Goal: Information Seeking & Learning: Find specific fact

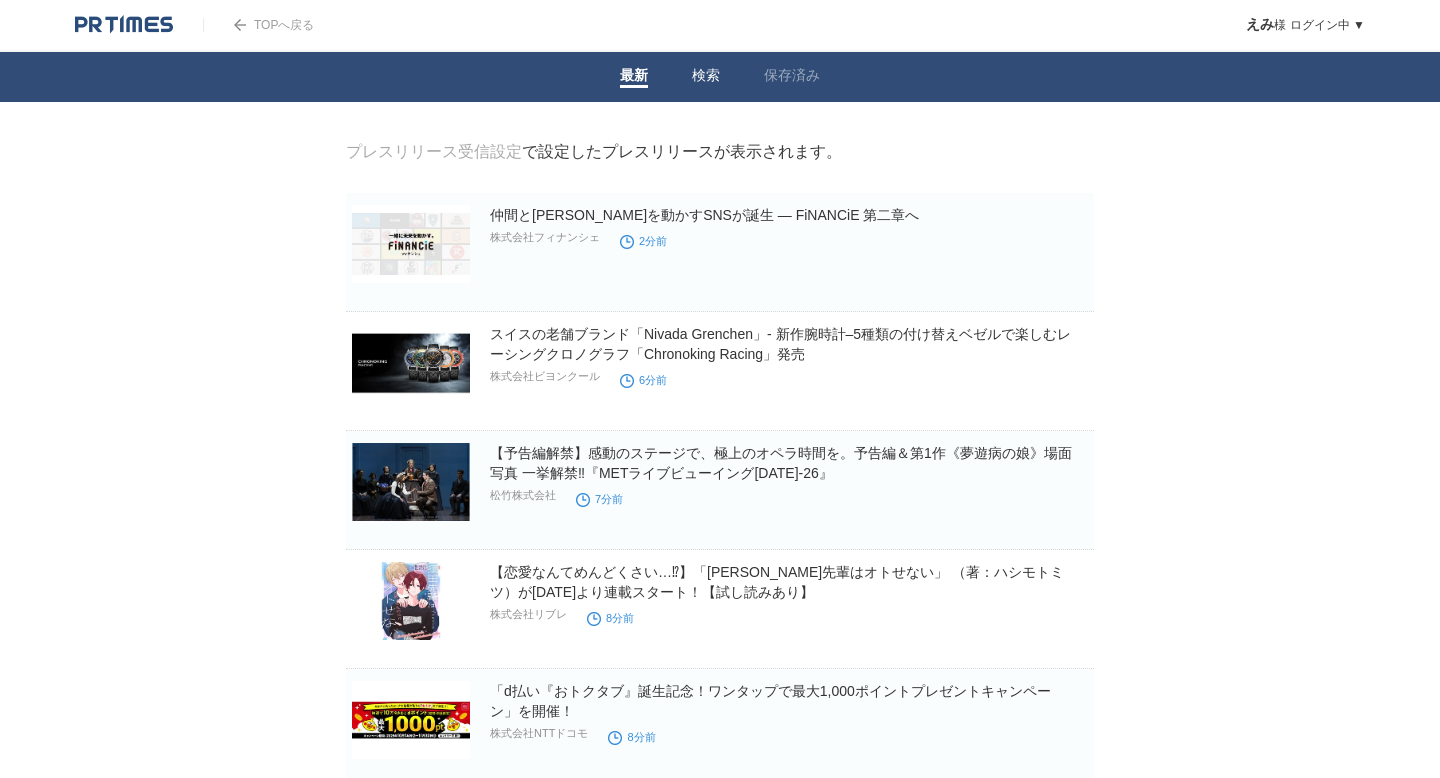
click at [700, 80] on link "検索" at bounding box center [706, 77] width 28 height 21
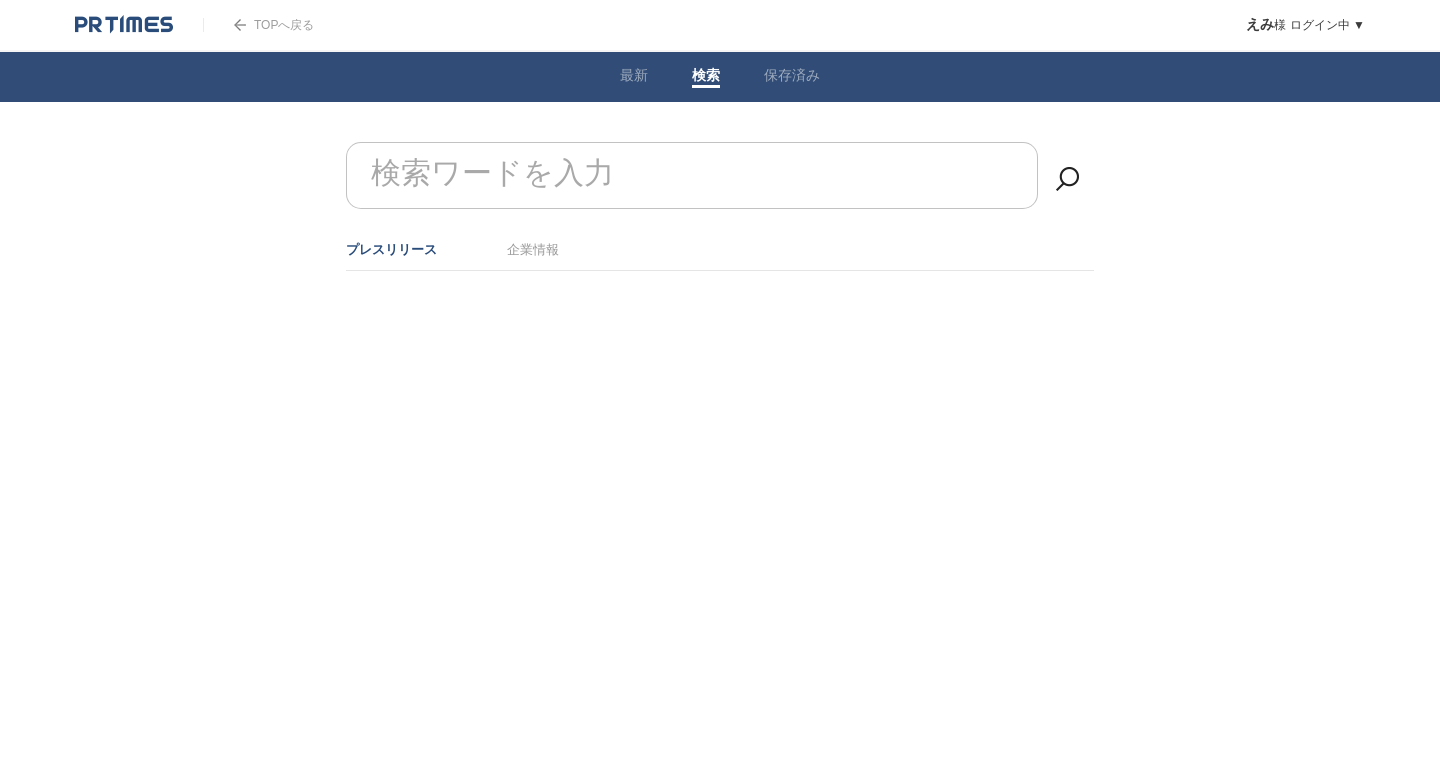
click at [690, 170] on input "検索ワードを入力" at bounding box center [692, 175] width 692 height 67
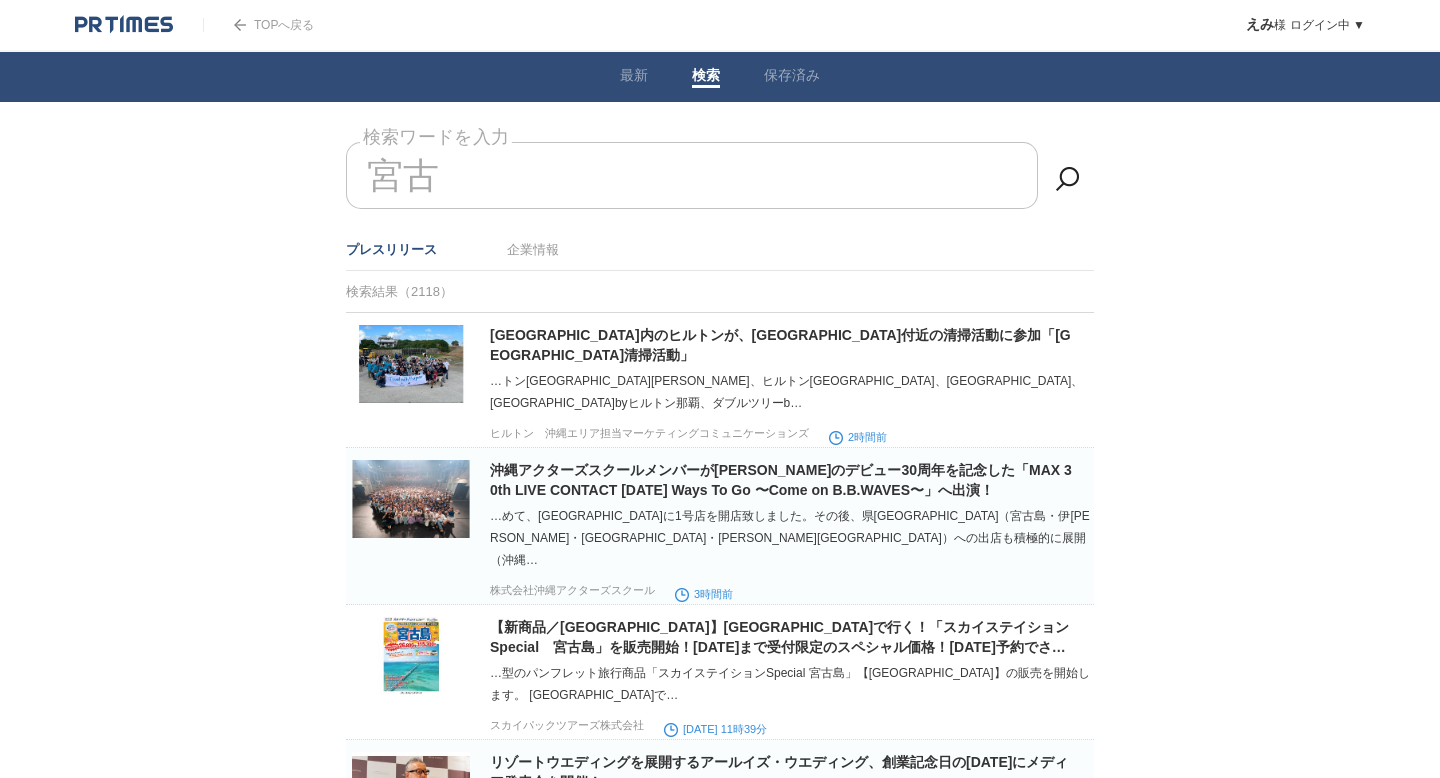
type input "宮"
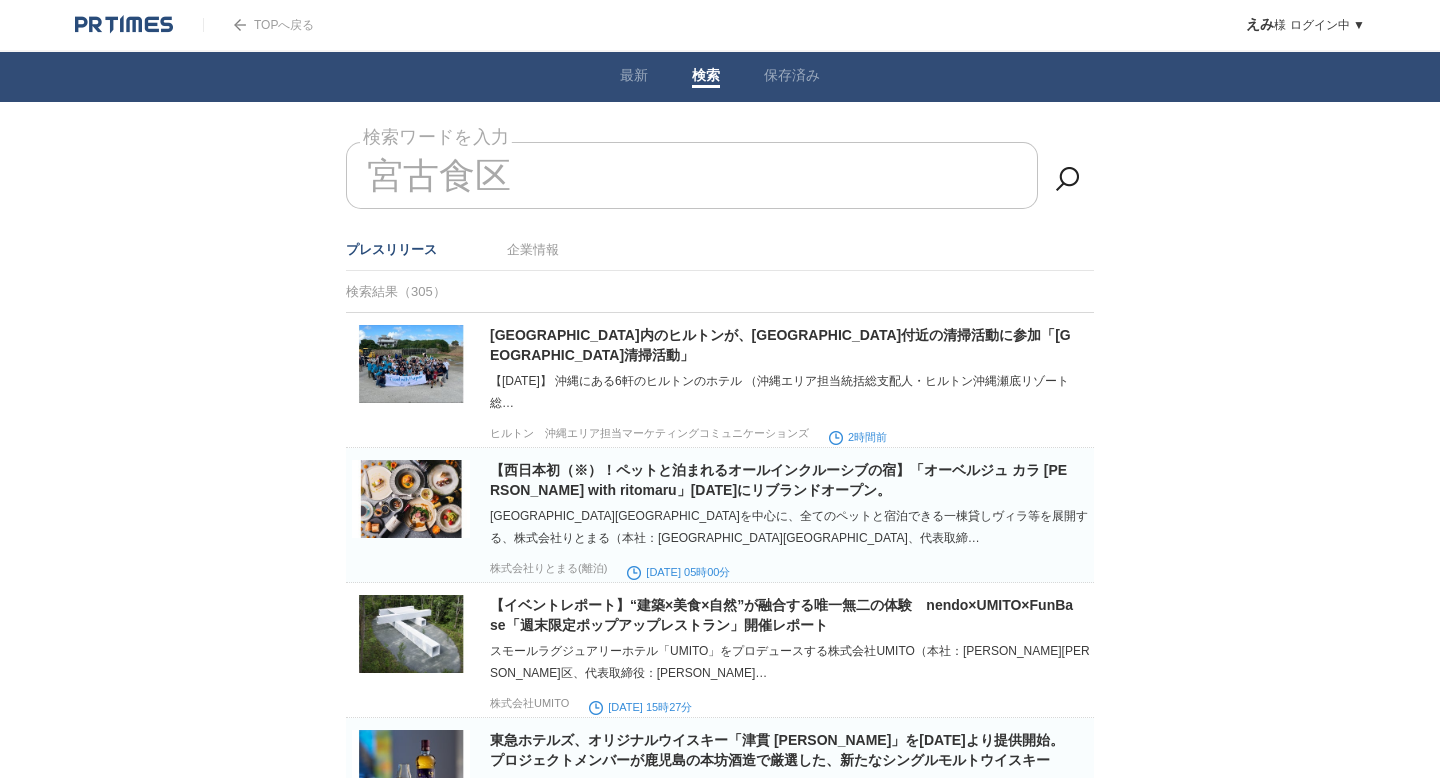
click at [580, 158] on input "宮古食区" at bounding box center [692, 175] width 692 height 67
type input "宮"
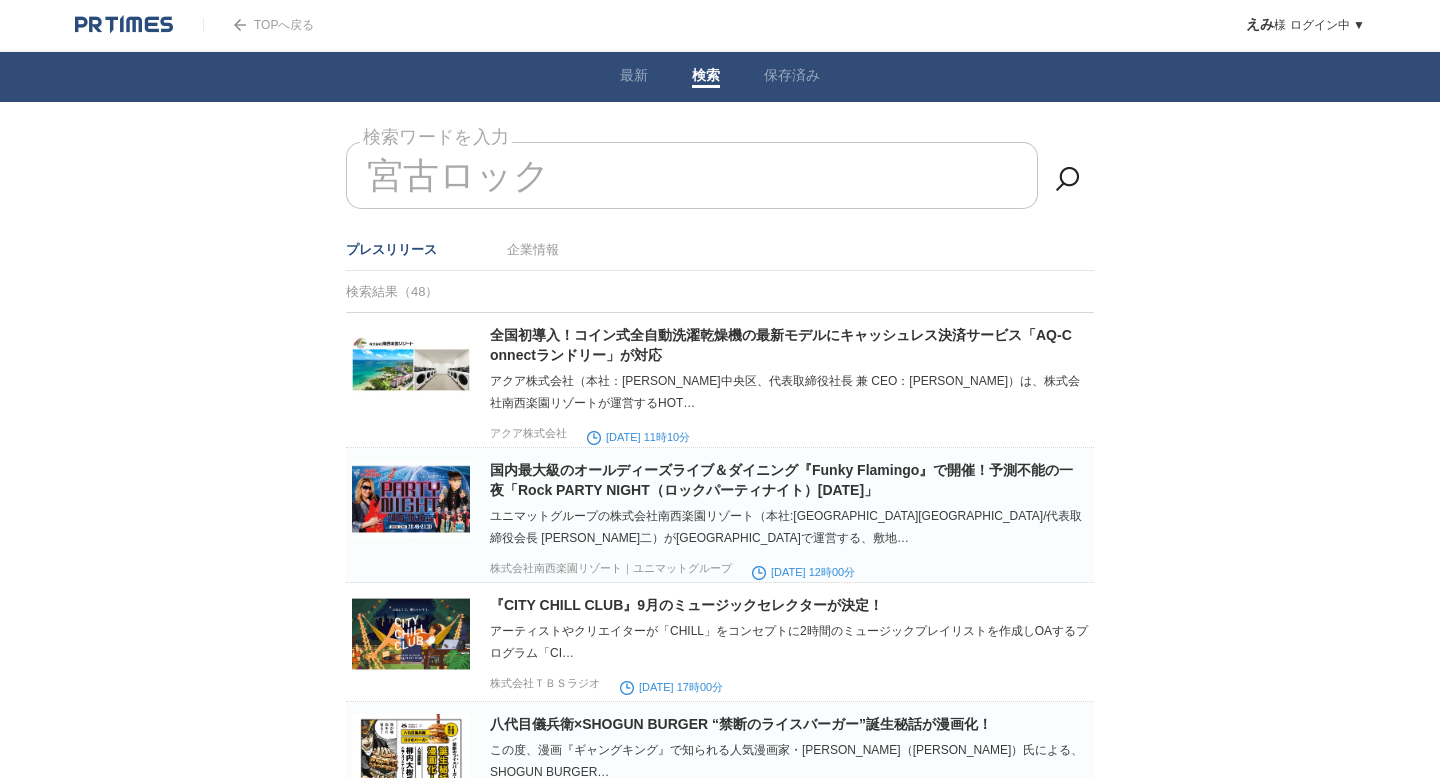
click at [613, 170] on input "宮古ロック" at bounding box center [692, 175] width 692 height 67
type input "宮"
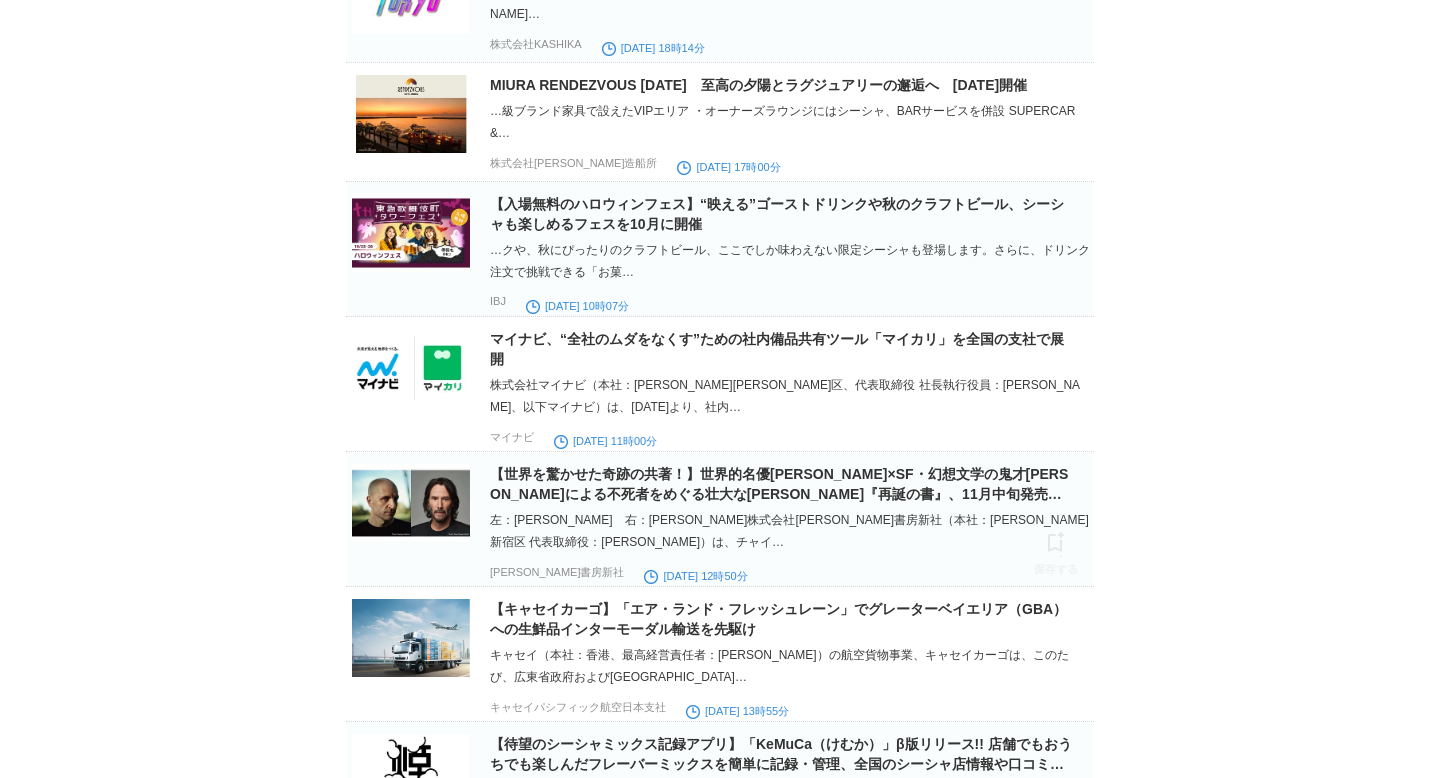
scroll to position [1169, 0]
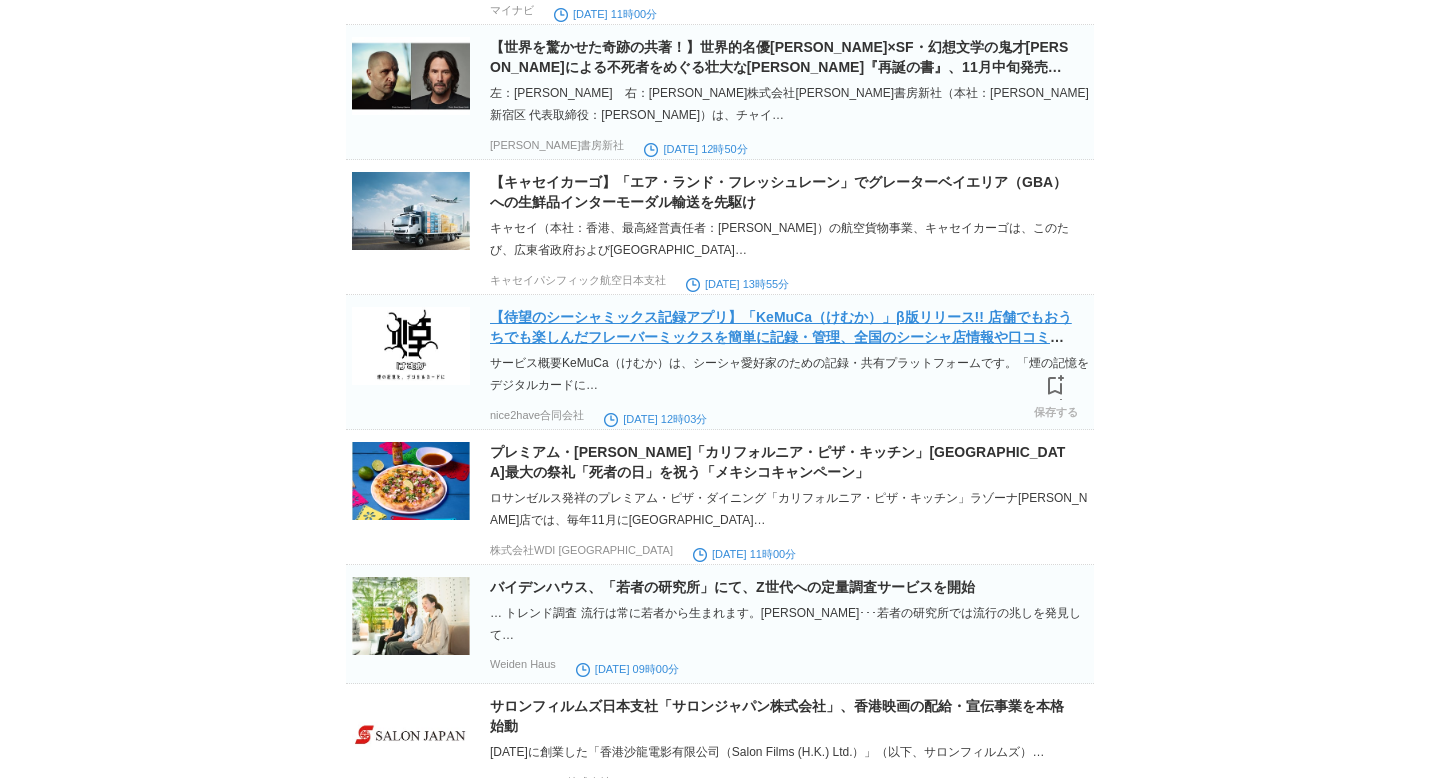
click at [754, 365] on link "【待望のシーシャミックス記録アプリ】「KeMuCa（けむか）」β版リリース!! 店舗でもおうちでも楽しんだフレーバーミックスを簡単に記録・管理、全国のシーシャ…" at bounding box center [781, 337] width 582 height 56
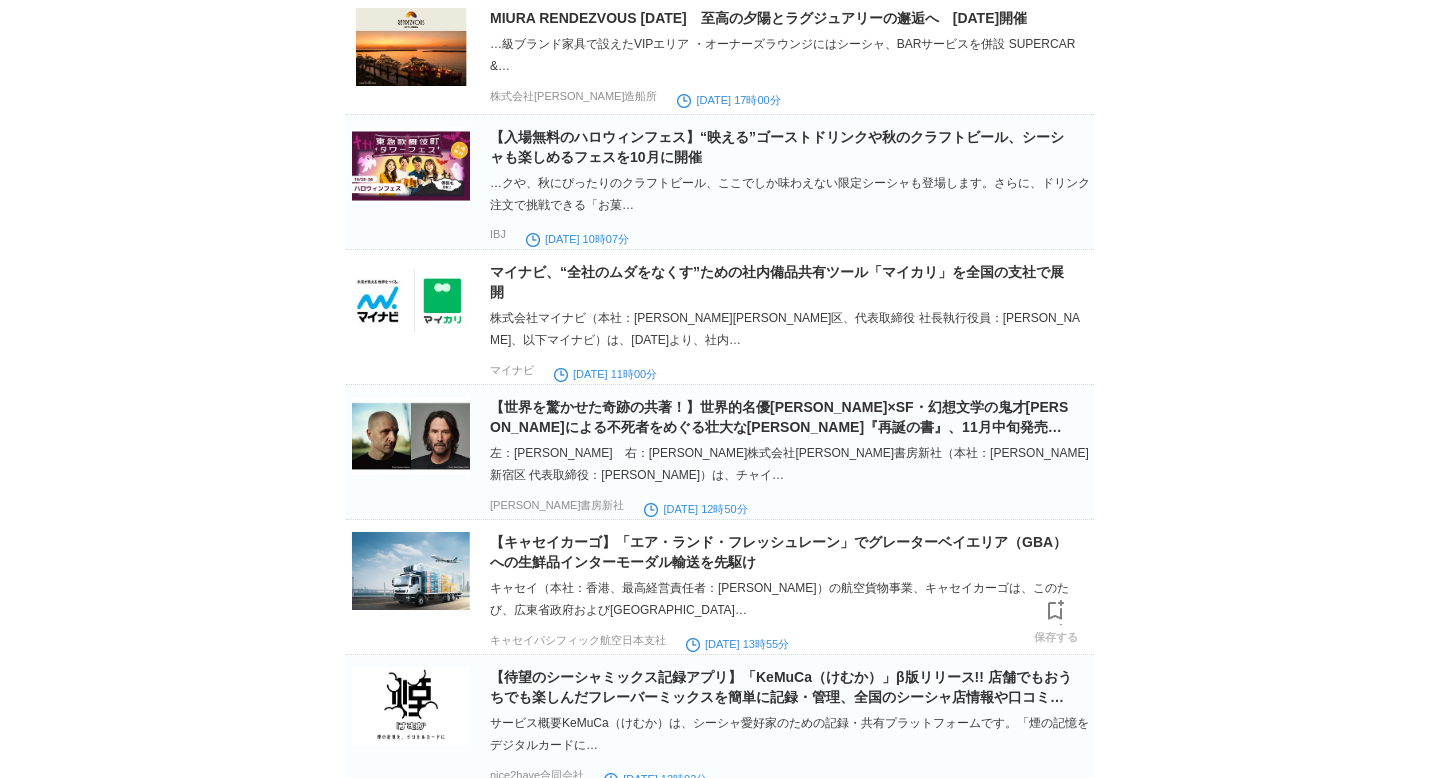
scroll to position [0, 0]
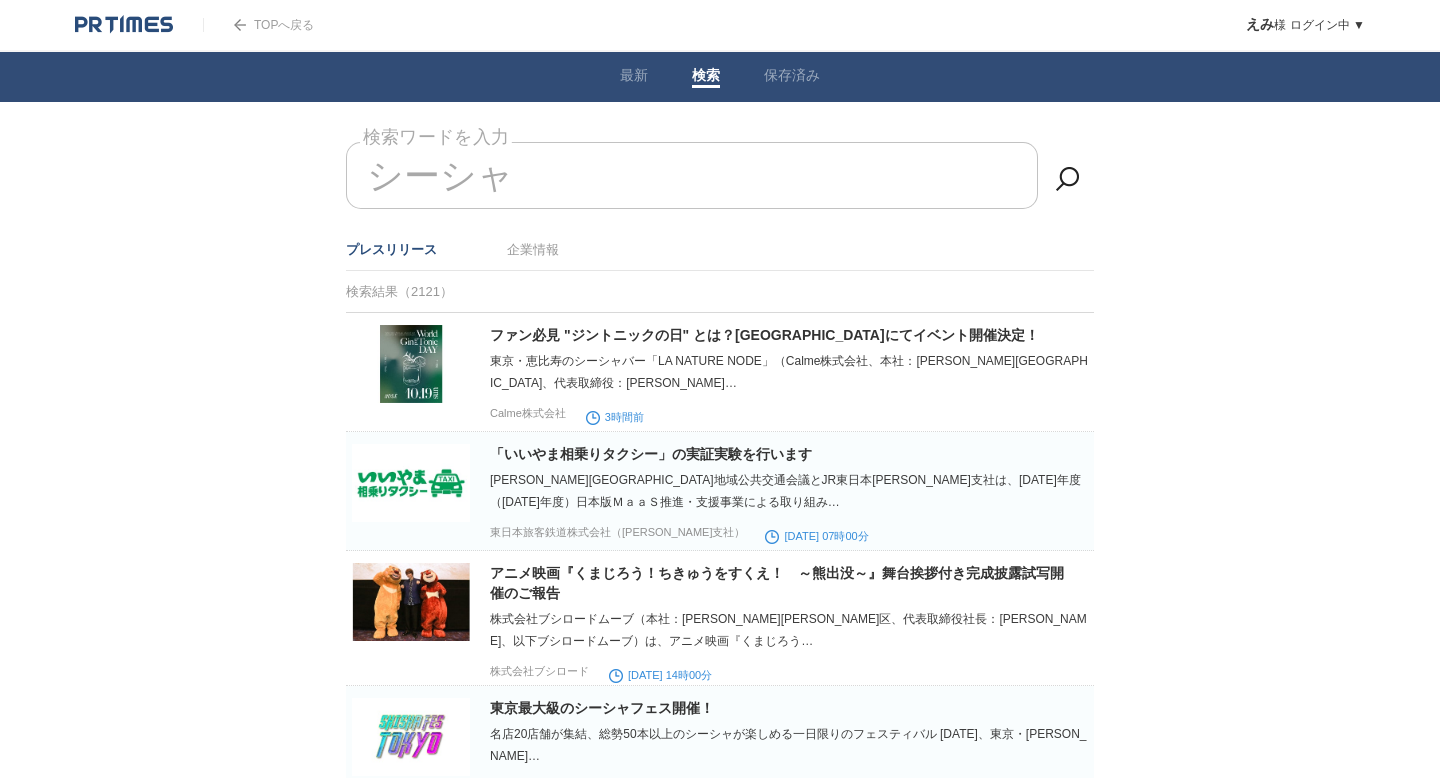
drag, startPoint x: 517, startPoint y: 161, endPoint x: 332, endPoint y: 161, distance: 185.0
type input "シ"
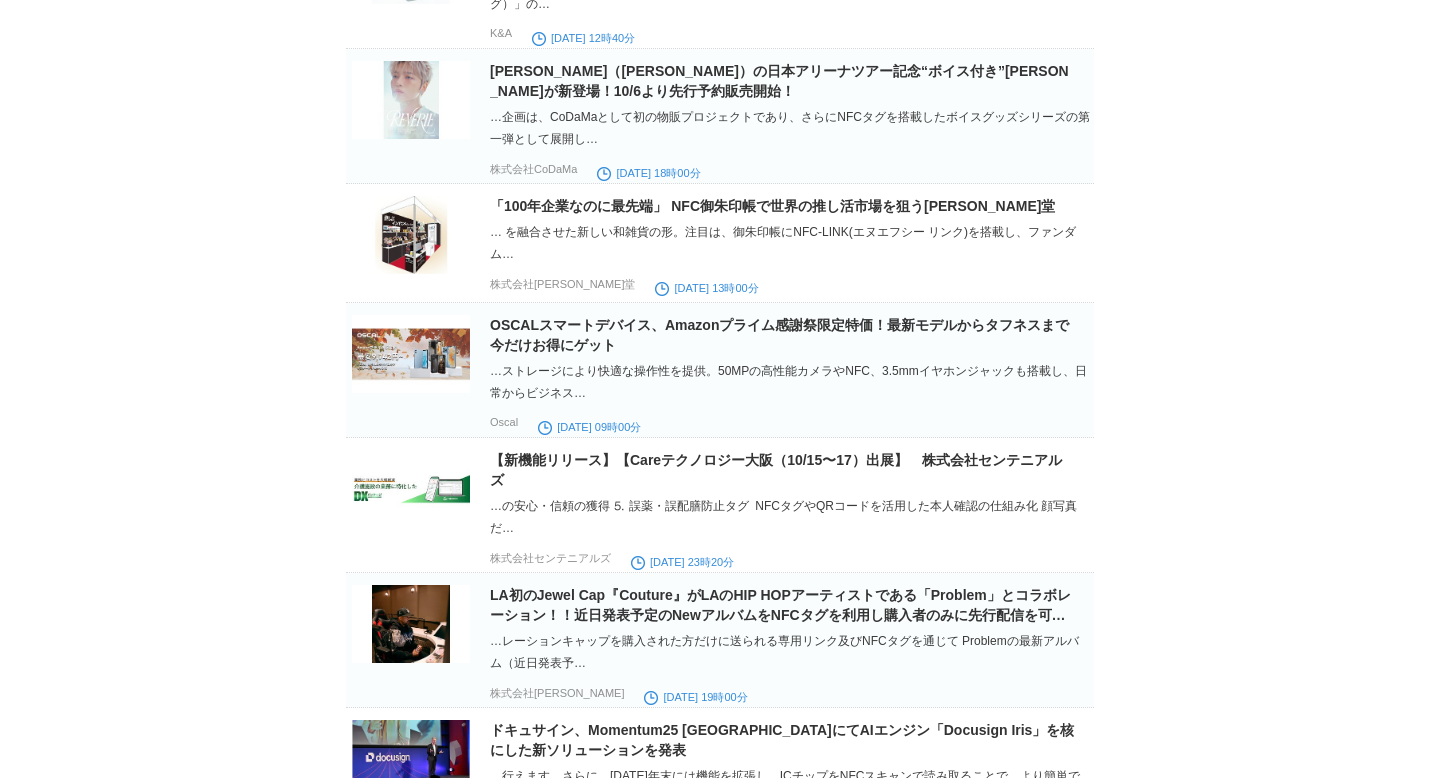
scroll to position [1178, 0]
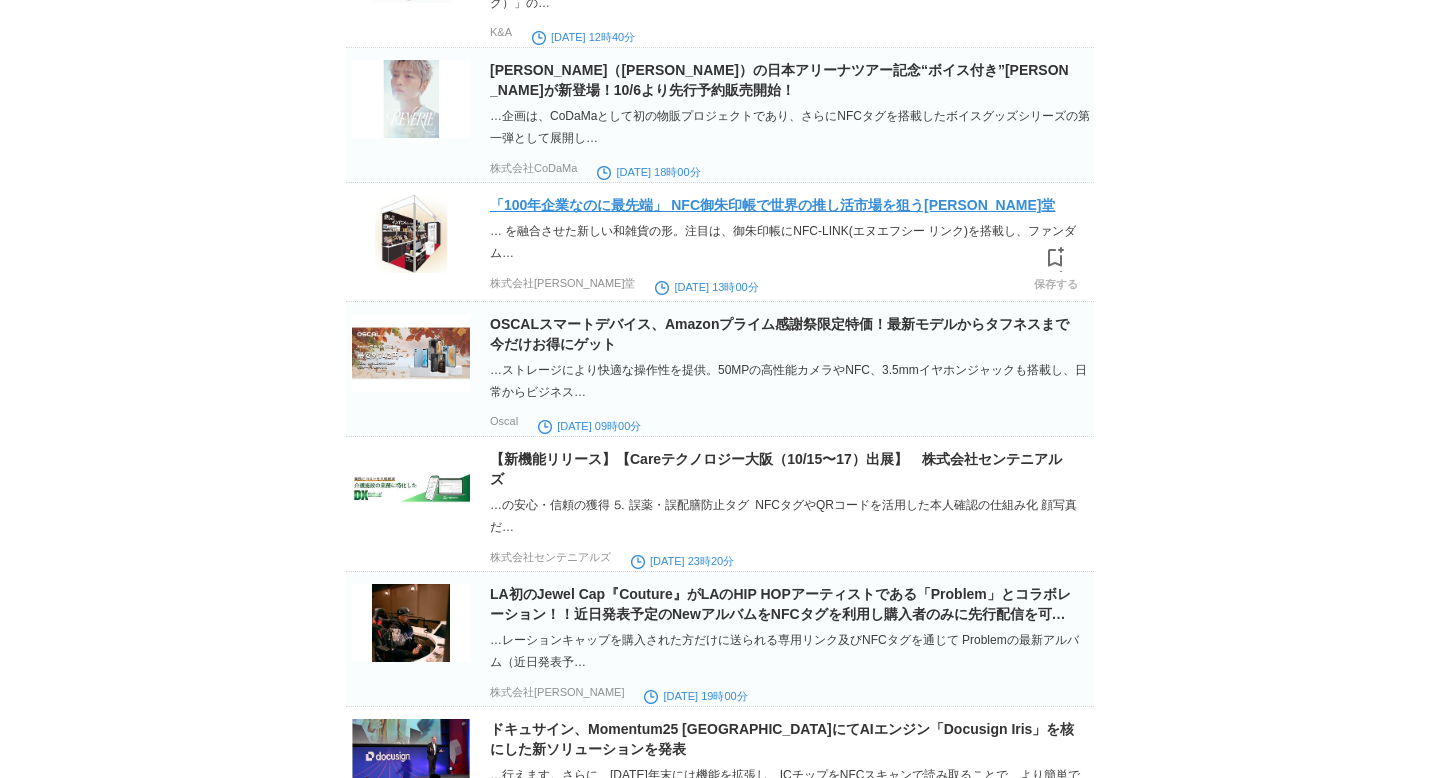
click at [969, 213] on link "「100年企業なのに最先端」 NFC御朱印帳で世界の推し活市場を狙う[PERSON_NAME]堂" at bounding box center [772, 205] width 565 height 16
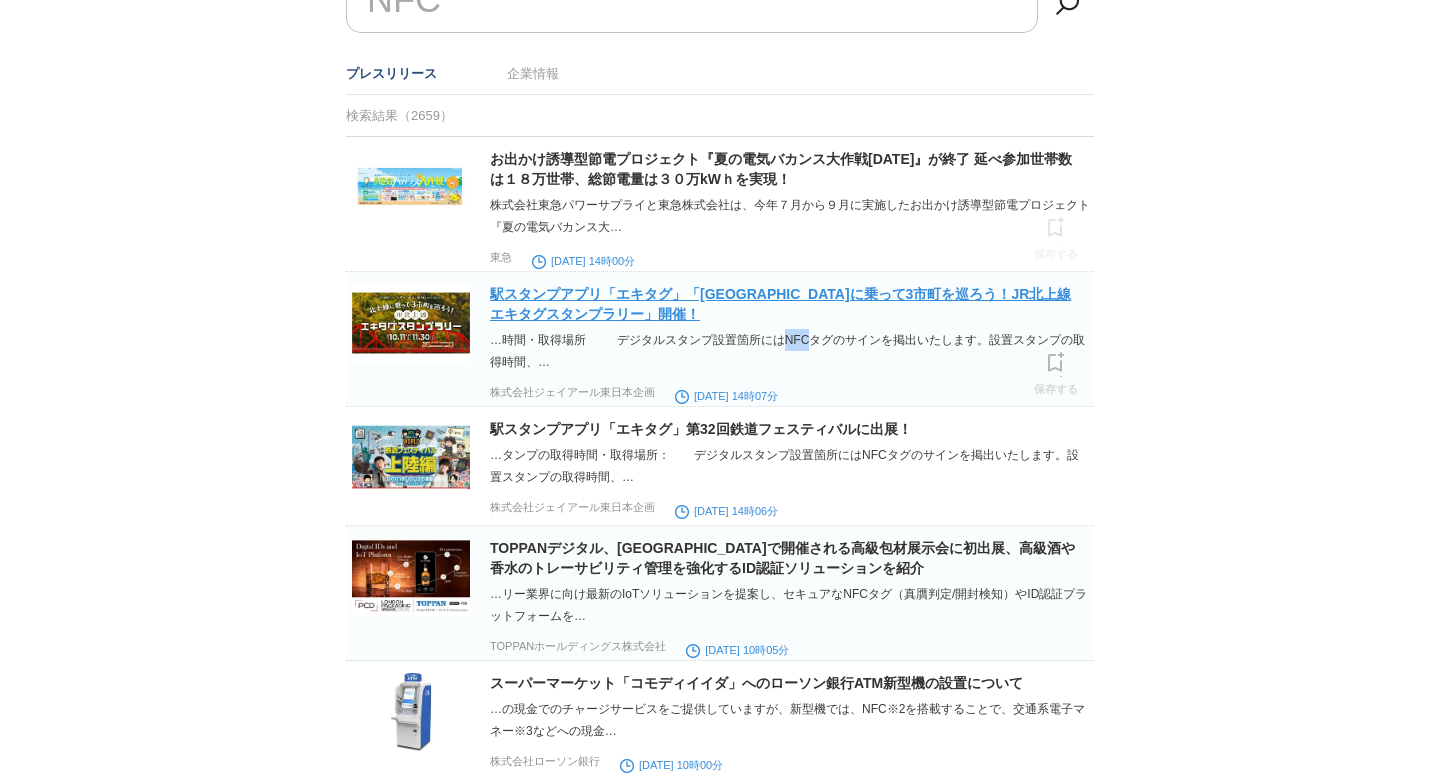
scroll to position [0, 0]
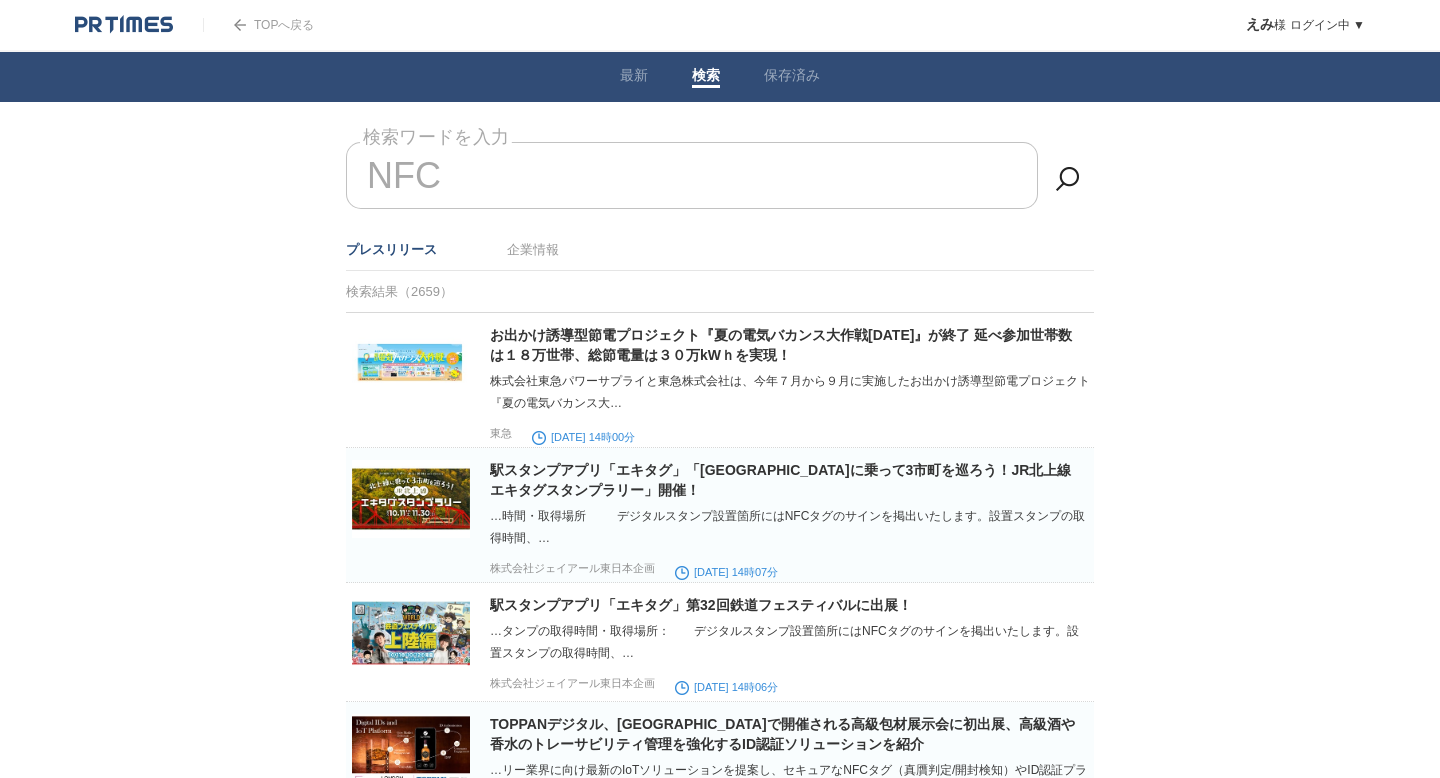
click at [474, 180] on input "NFC" at bounding box center [692, 175] width 692 height 67
type input "N"
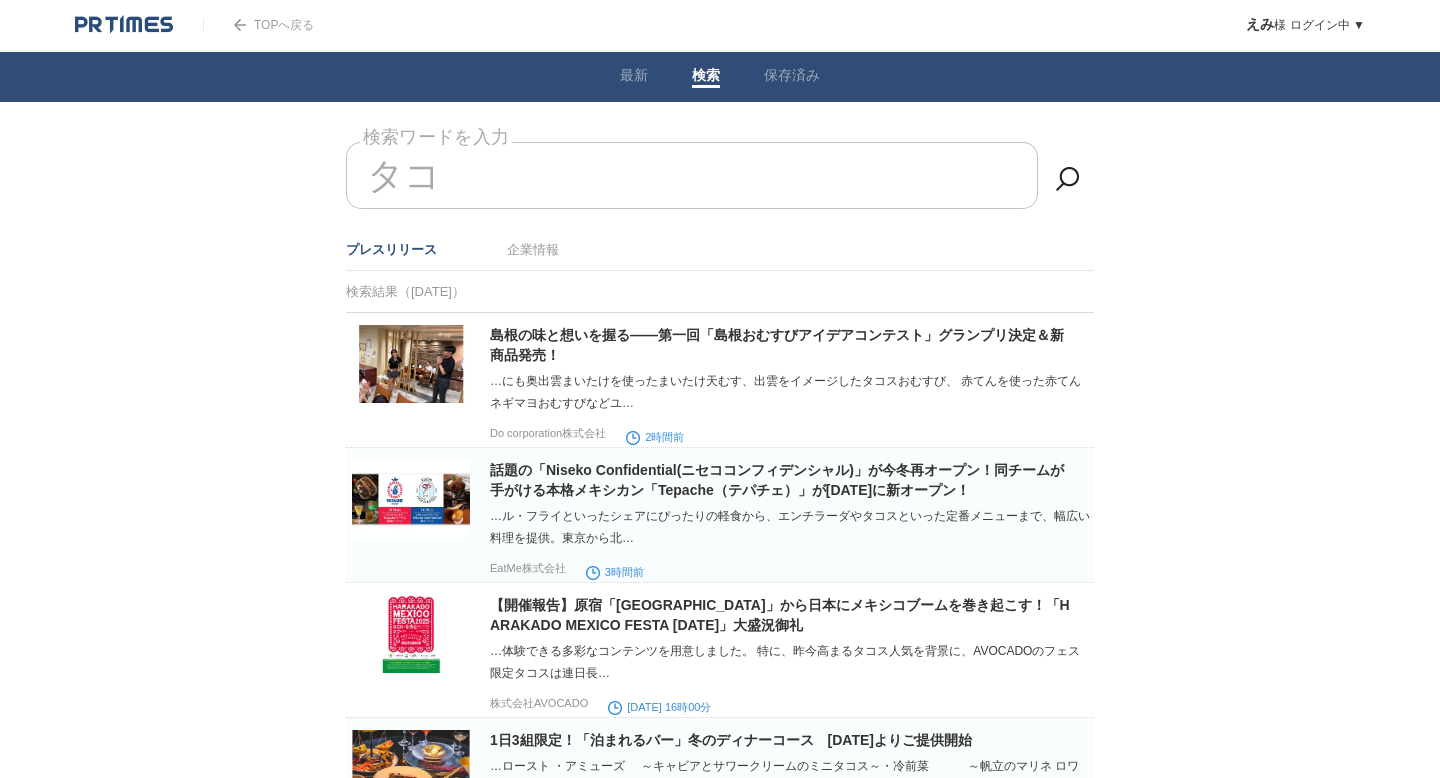
type input "タ"
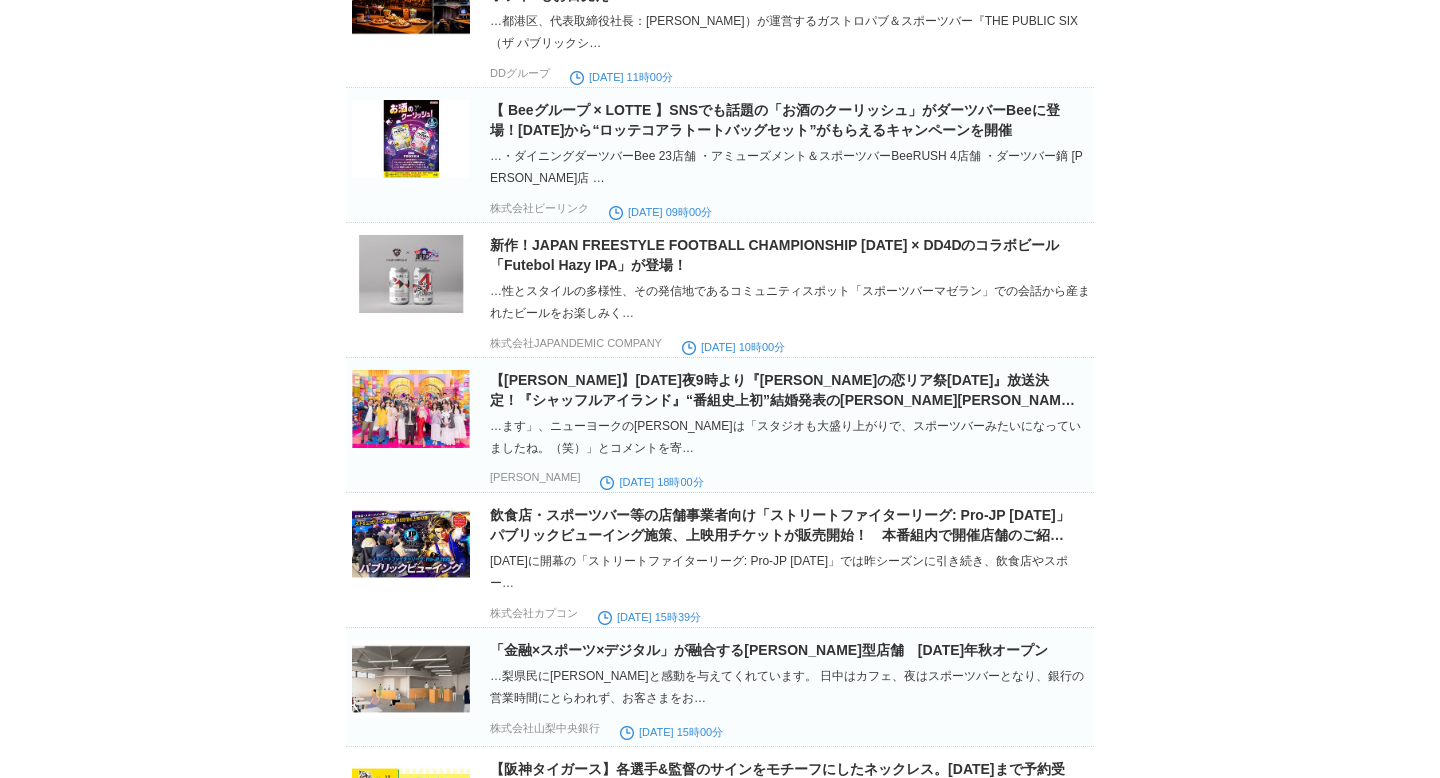
scroll to position [1030, 0]
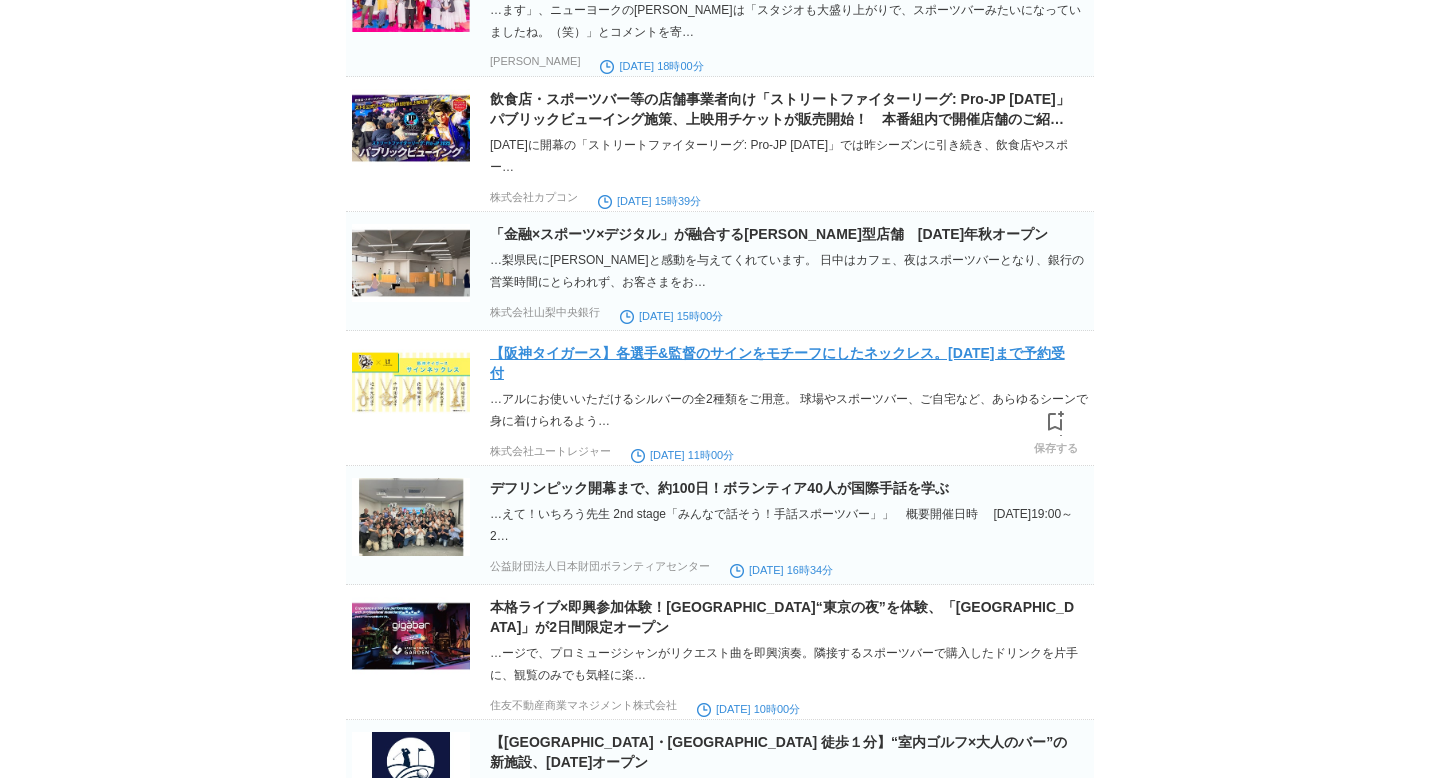
click at [1010, 371] on link "【阪神タイガース】各選手&監督のサインをモチーフにしたネックレス。[DATE]まで予約受付" at bounding box center [777, 363] width 575 height 36
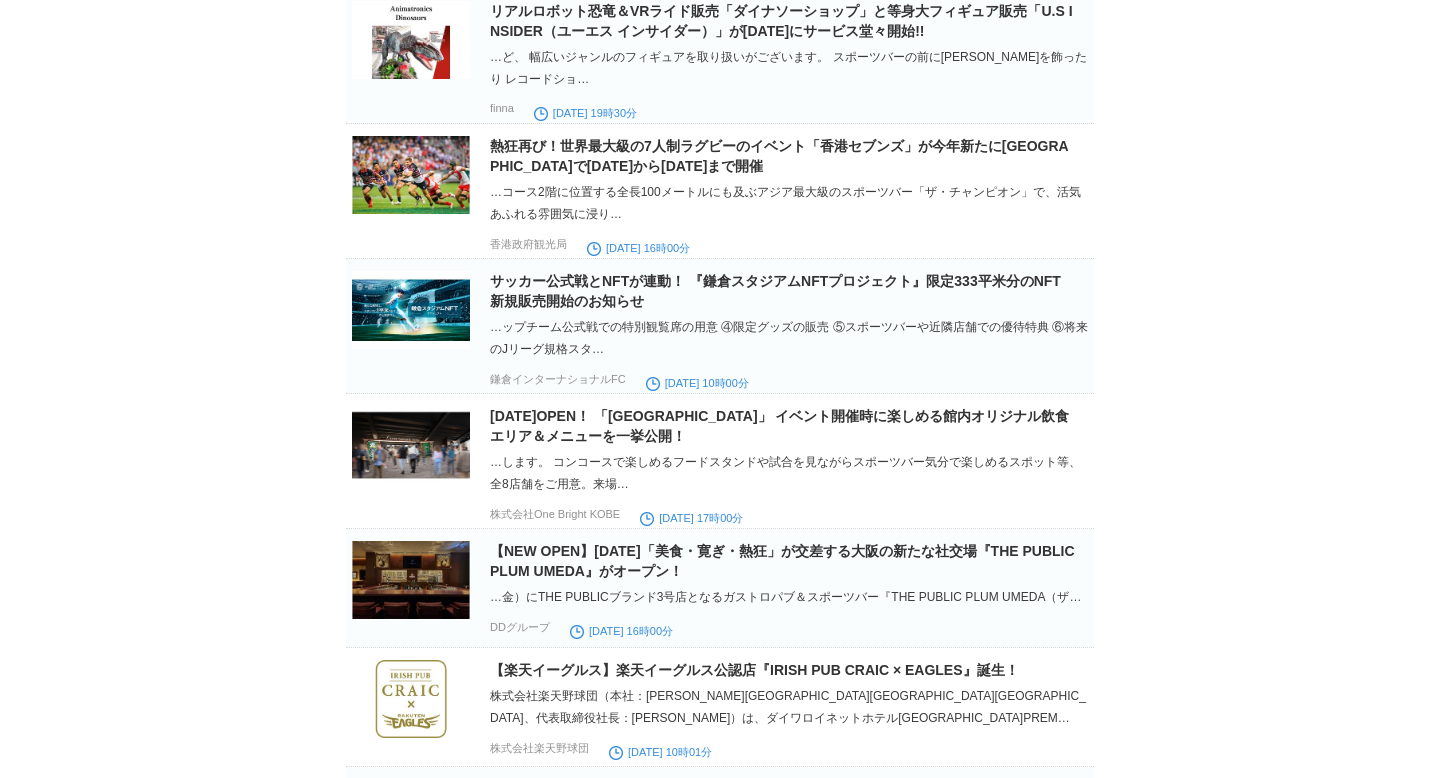
scroll to position [2827, 0]
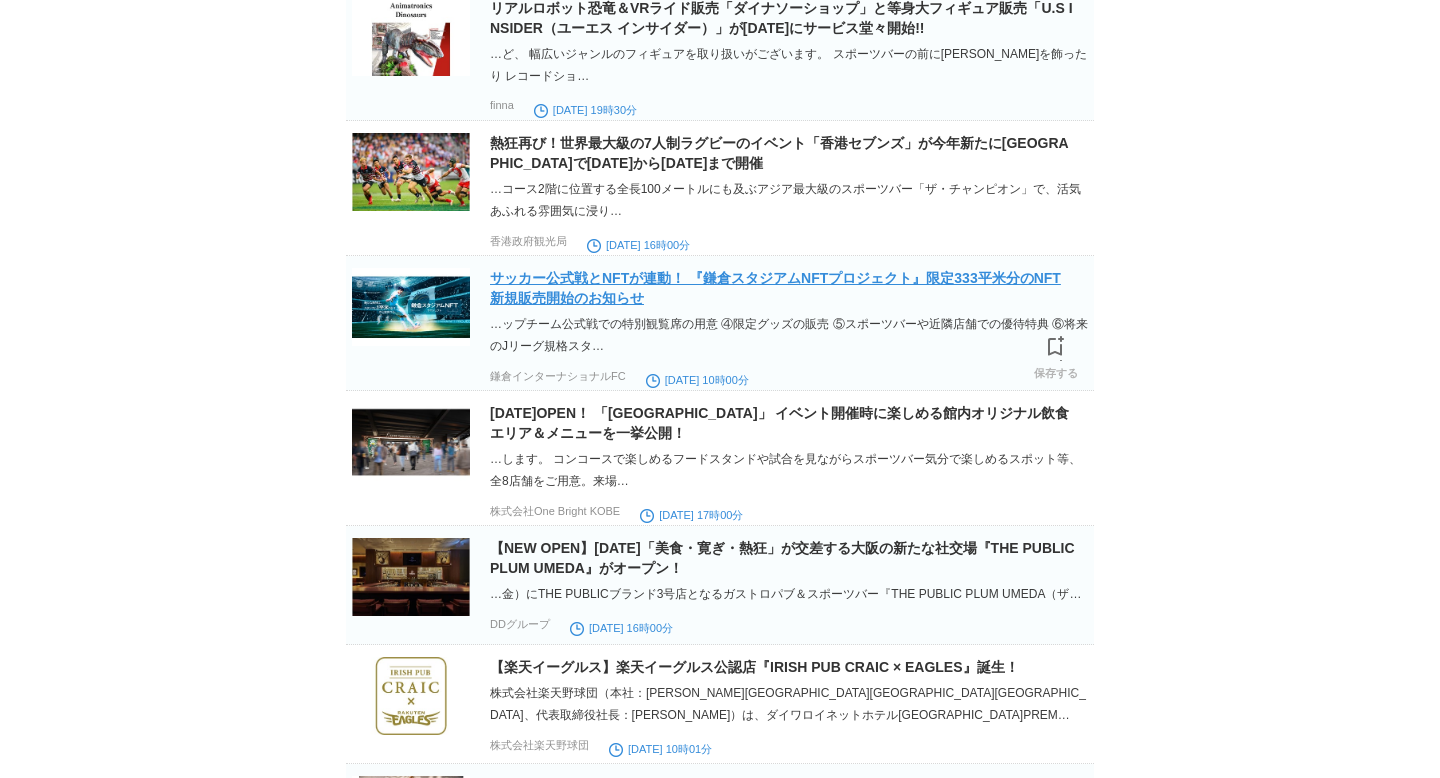
click at [903, 306] on link "サッカー公式戦とNFTが連動！ 『鎌倉スタジアムNFTプロジェクト』限定333平米分のNFT 新規販売開始のお知らせ" at bounding box center [775, 288] width 571 height 36
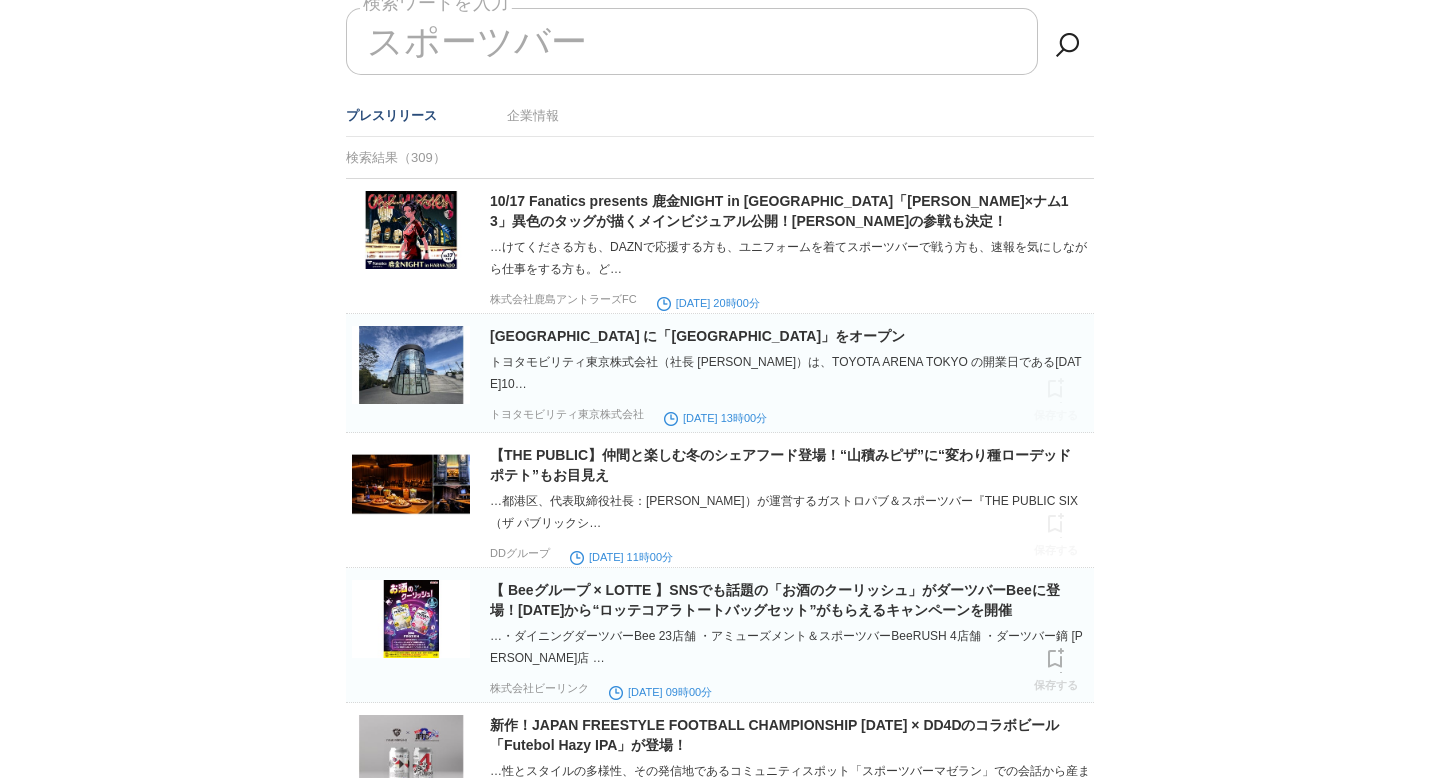
scroll to position [0, 0]
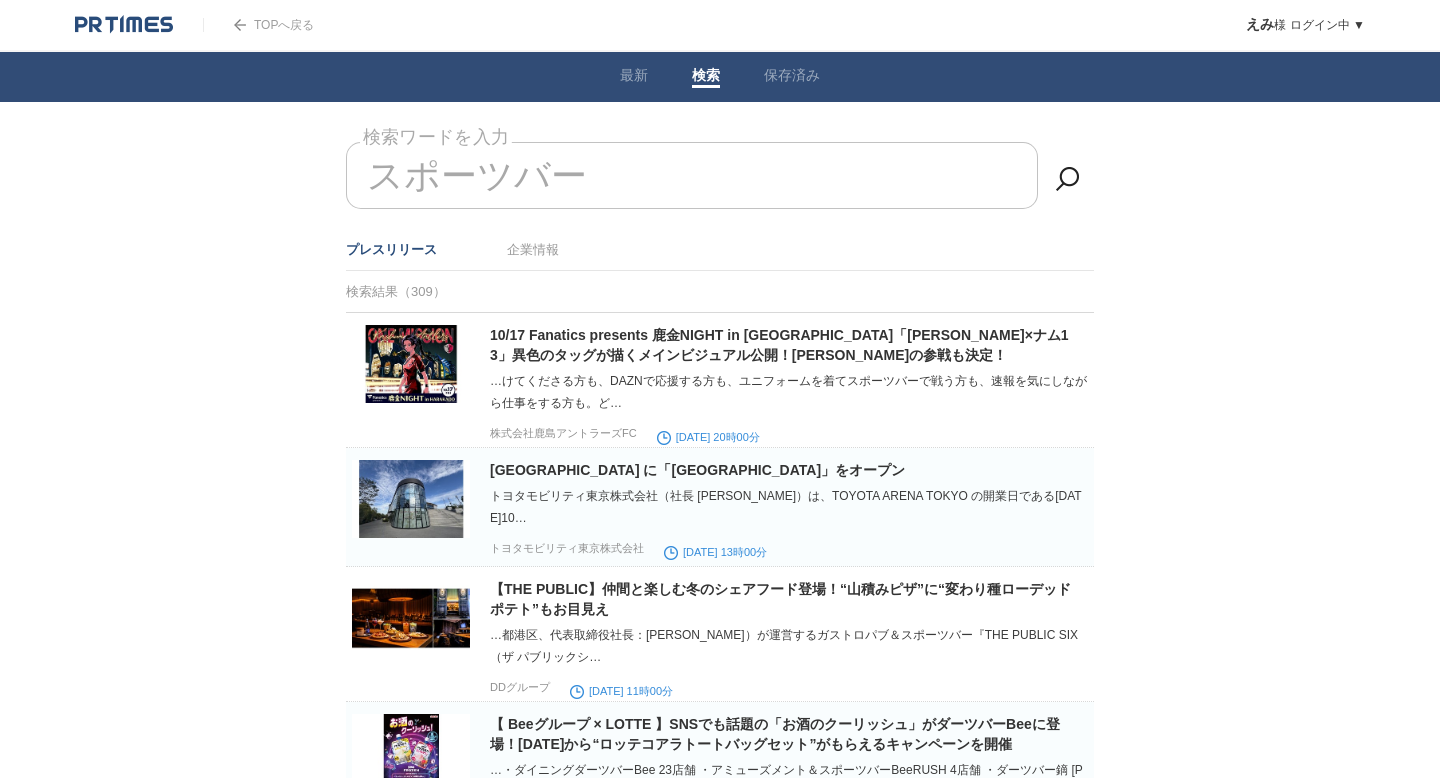
click at [653, 185] on input "スポーツバー" at bounding box center [692, 175] width 692 height 67
type input "ス"
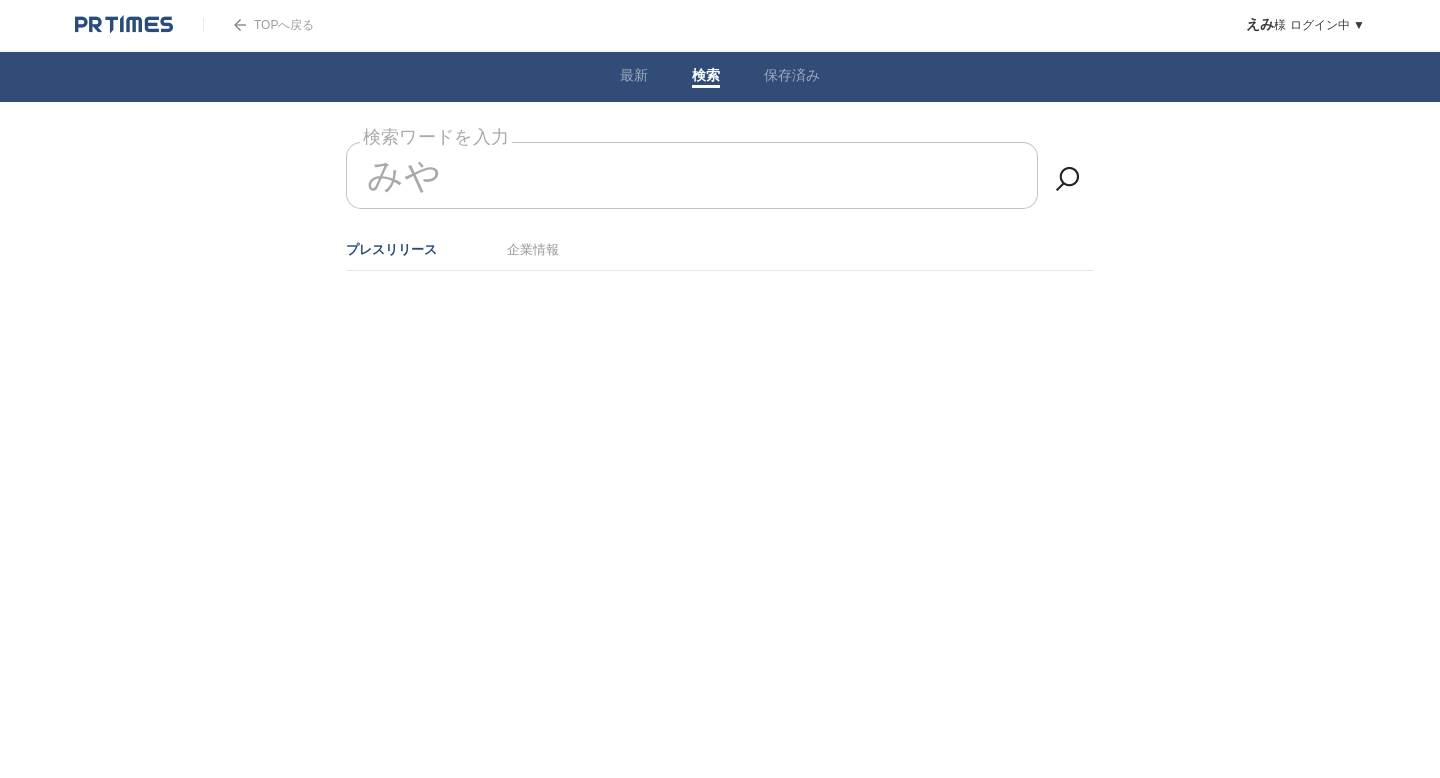
type input "み"
type input "宮古島"
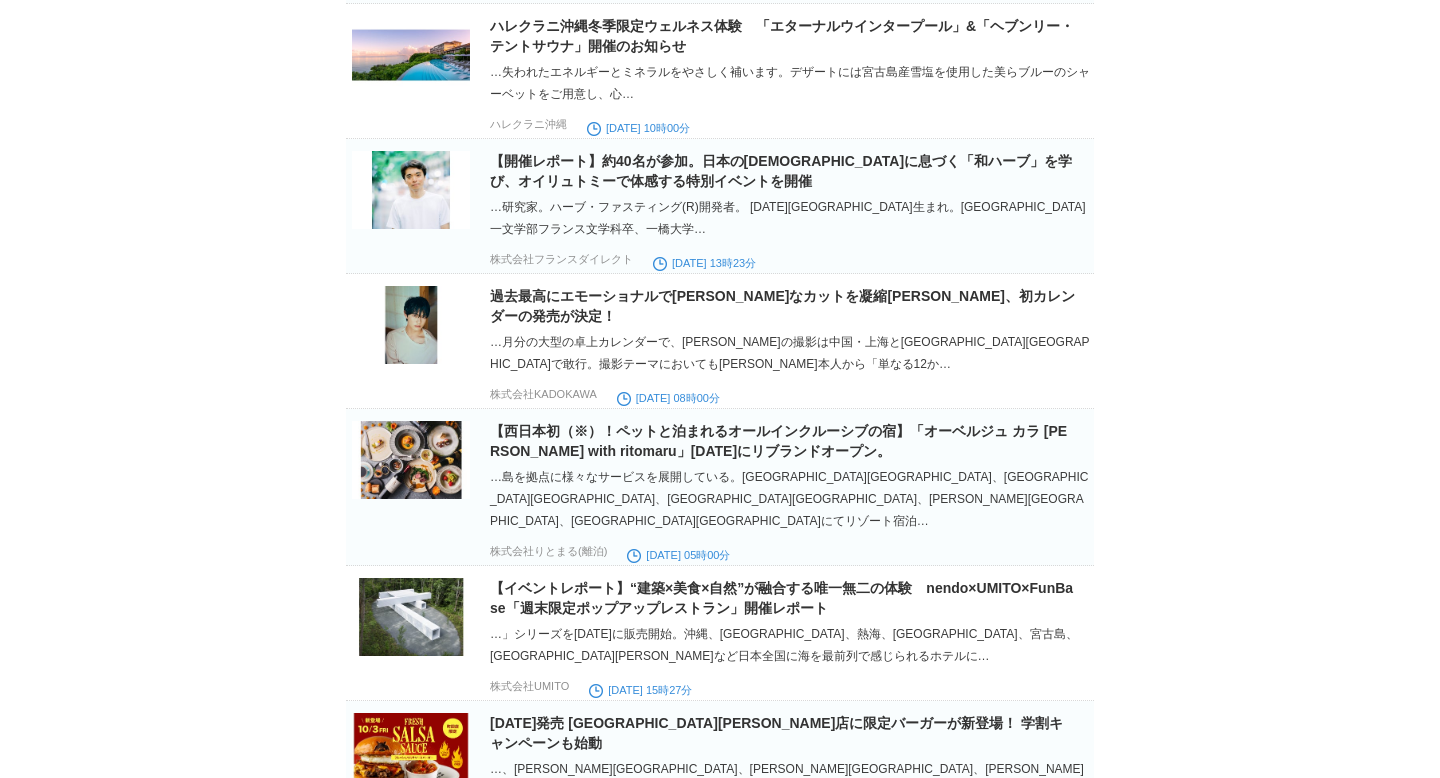
scroll to position [1950, 0]
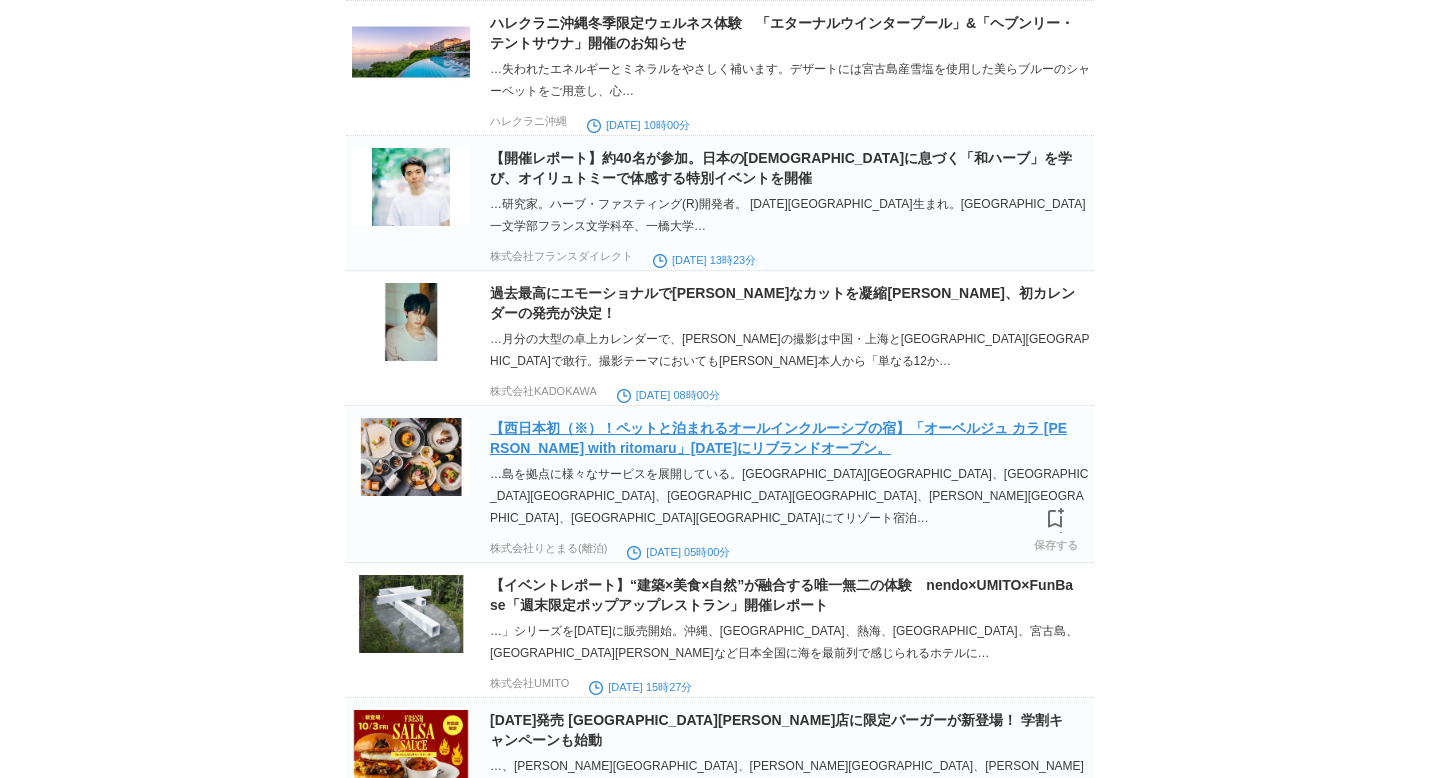
click at [769, 420] on link "【西日本初（※）！ペットと泊まれるオールインクルーシブの宿】「オーベルジュ カラ [PERSON_NAME] with ritomaru」[DATE]にリブラ…" at bounding box center [778, 438] width 577 height 36
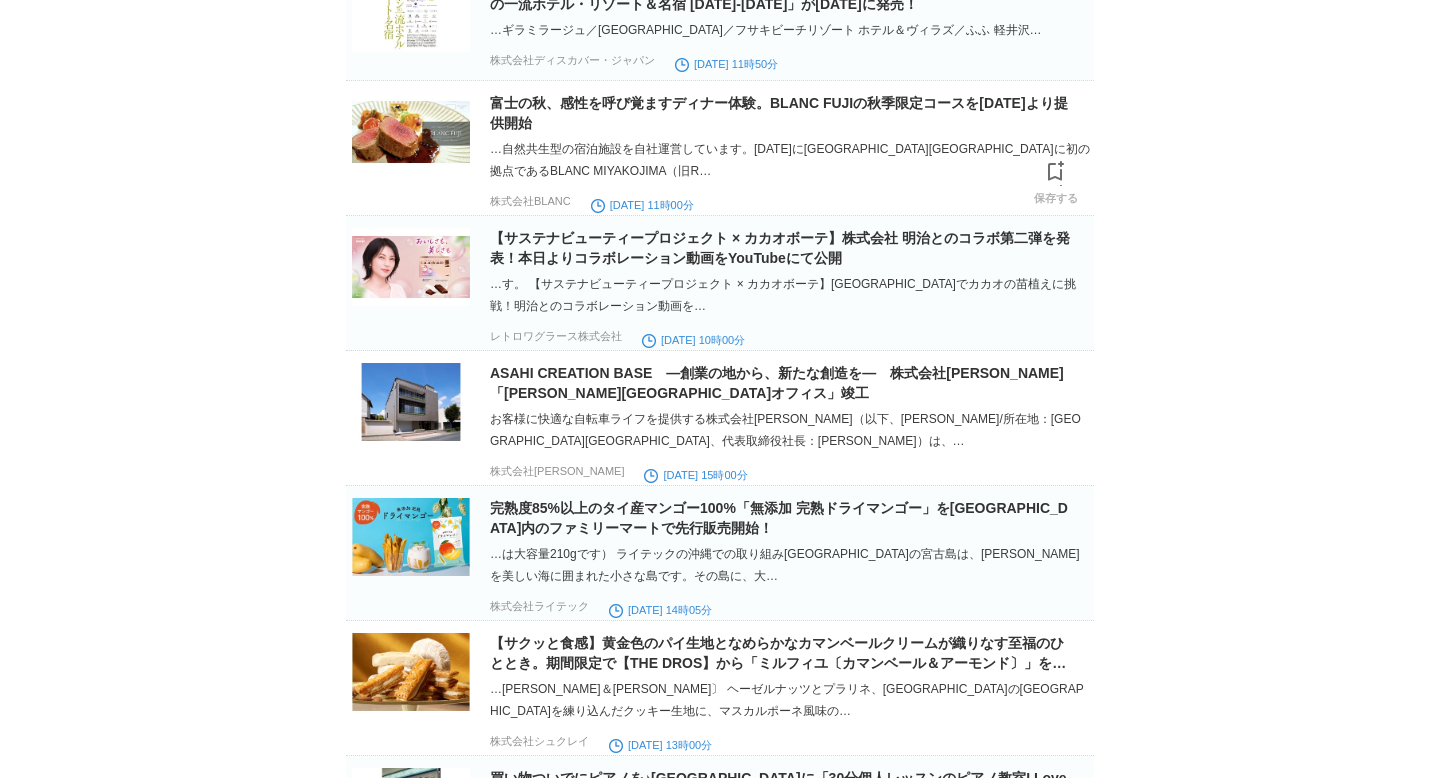
scroll to position [4588, 0]
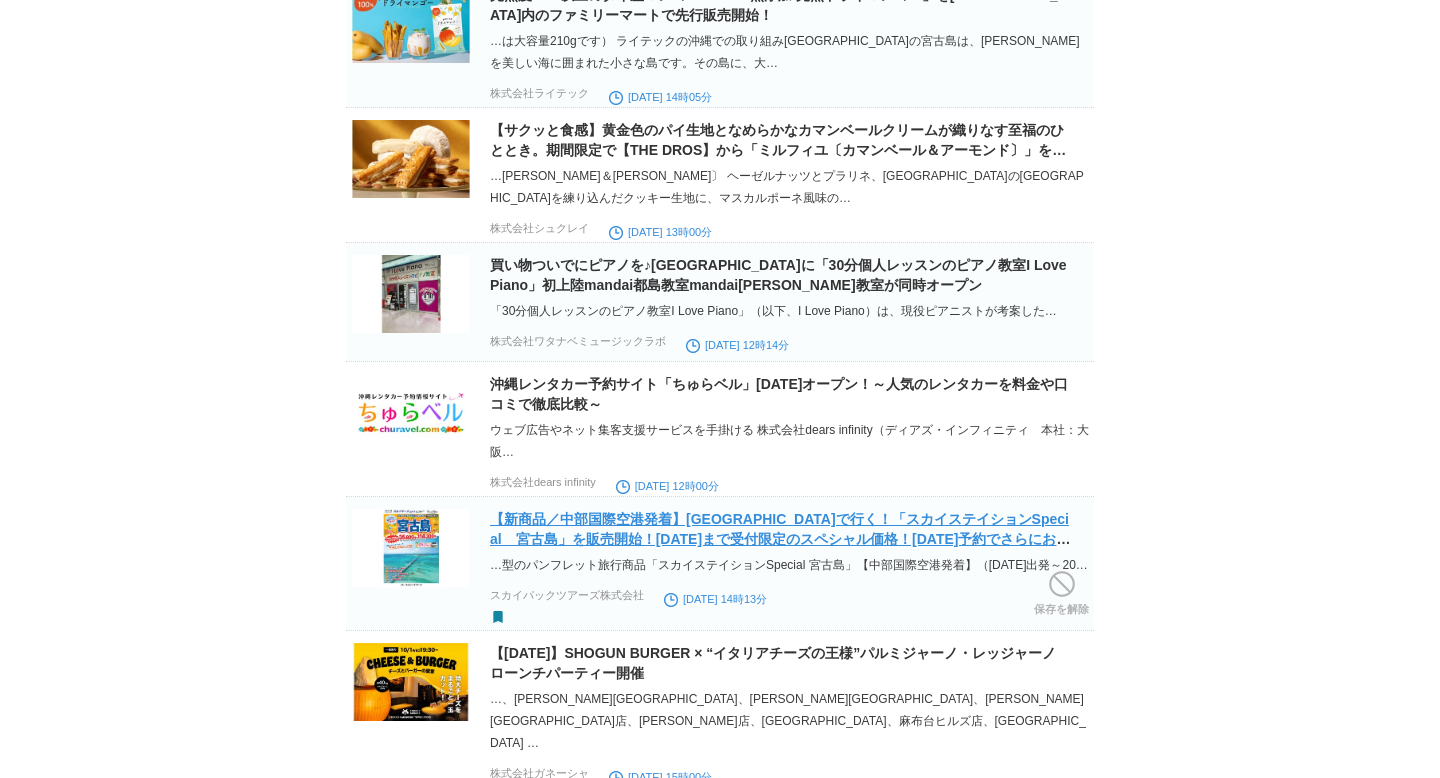
click at [740, 511] on link "【新商品／中部国際空港発着】[GEOGRAPHIC_DATA]で行く！「スカイステイションSpecial　宮古島」を販売開始！[DATE]まで受付限定のスペシ…" at bounding box center [780, 539] width 580 height 56
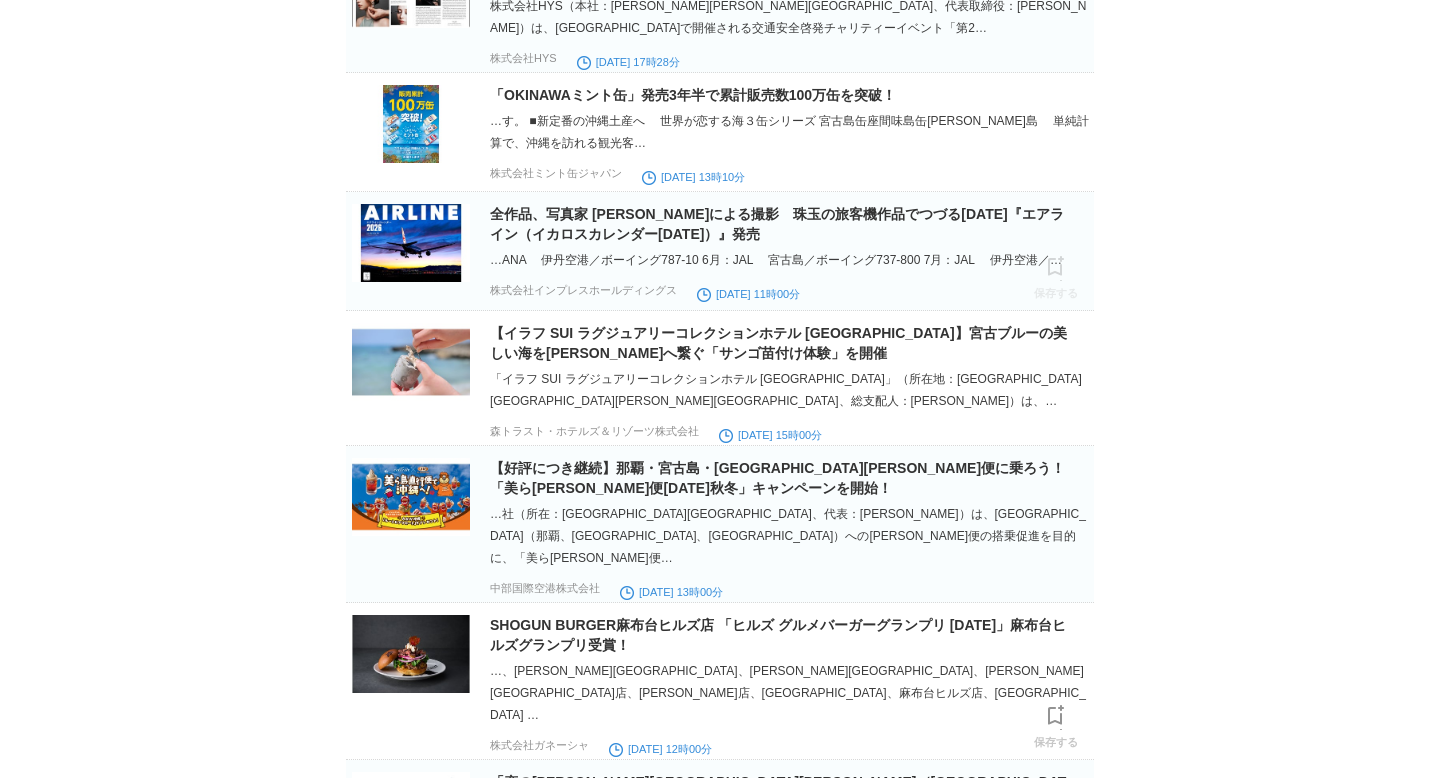
scroll to position [6340, 0]
